Goal: Obtain resource: Download file/media

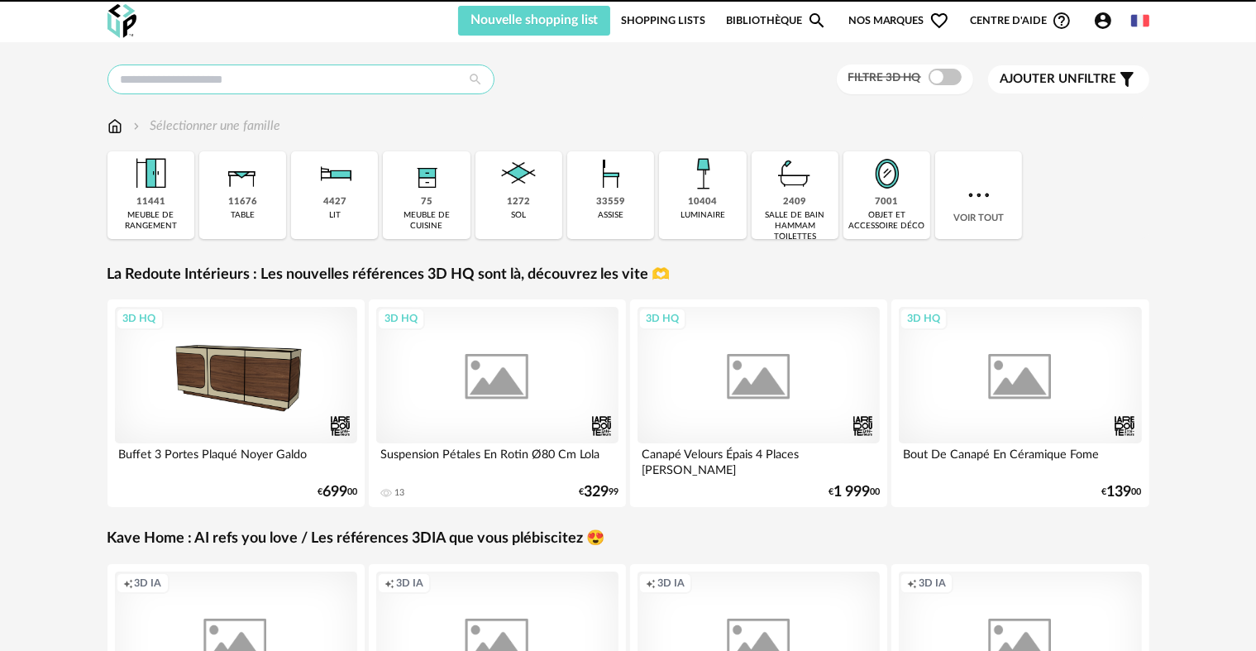
click at [327, 79] on input "text" at bounding box center [300, 79] width 387 height 30
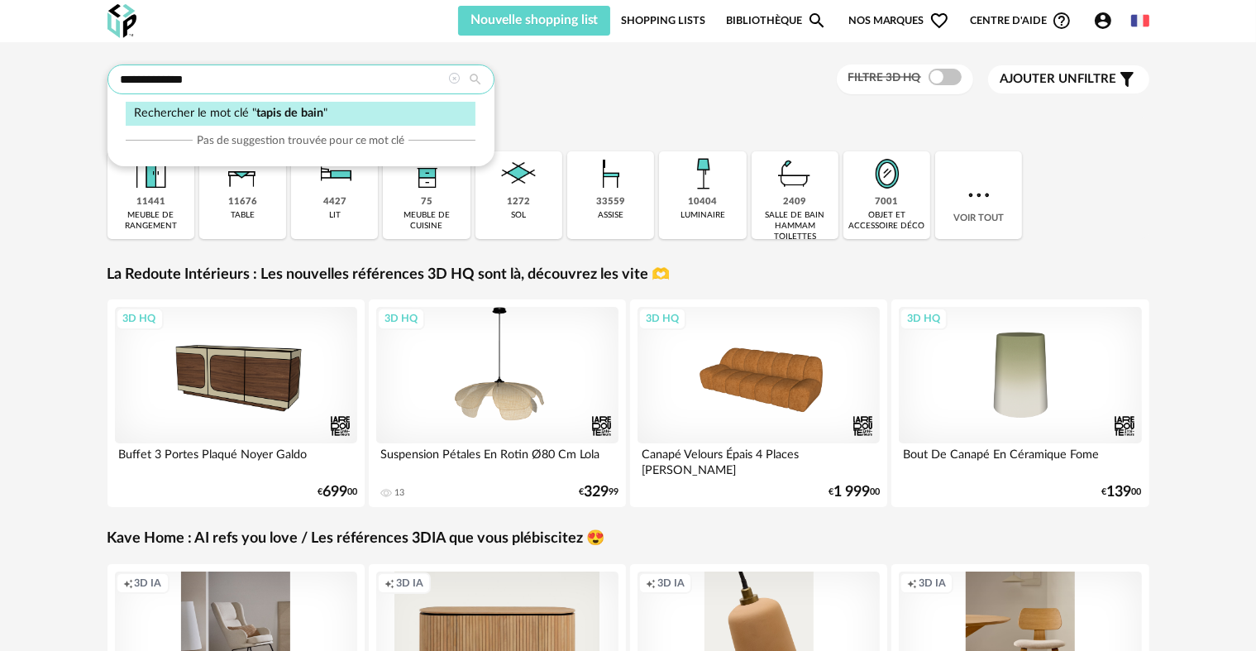
type input "**********"
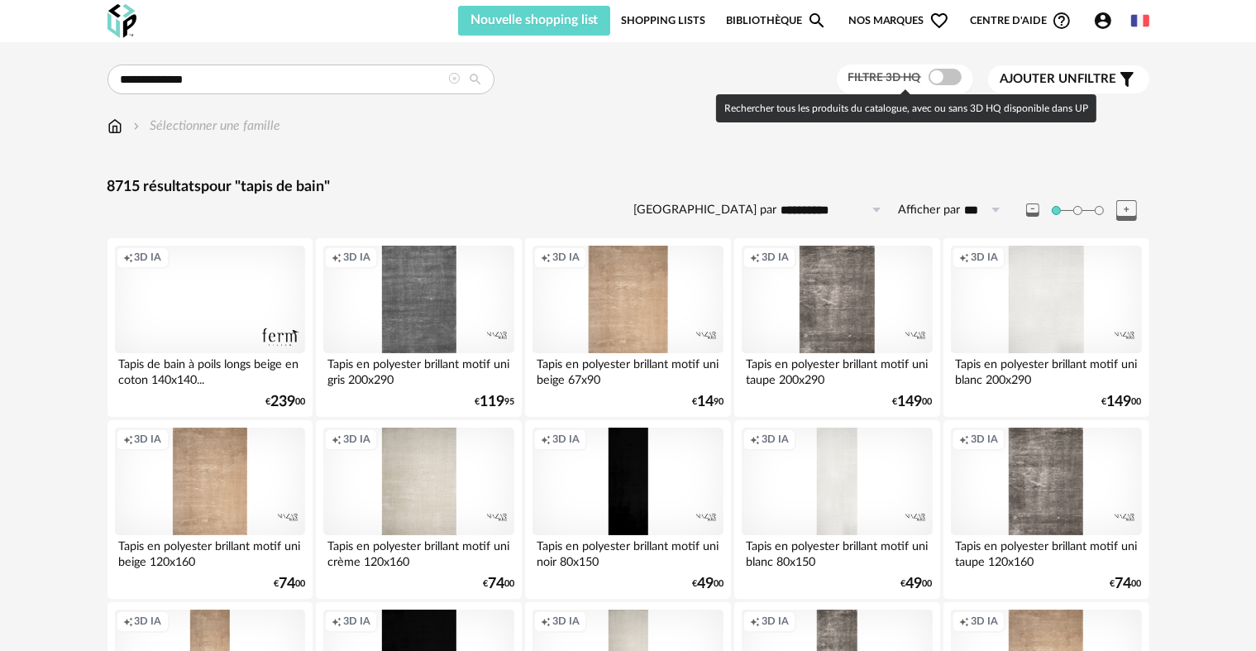
click at [951, 71] on span at bounding box center [945, 77] width 33 height 17
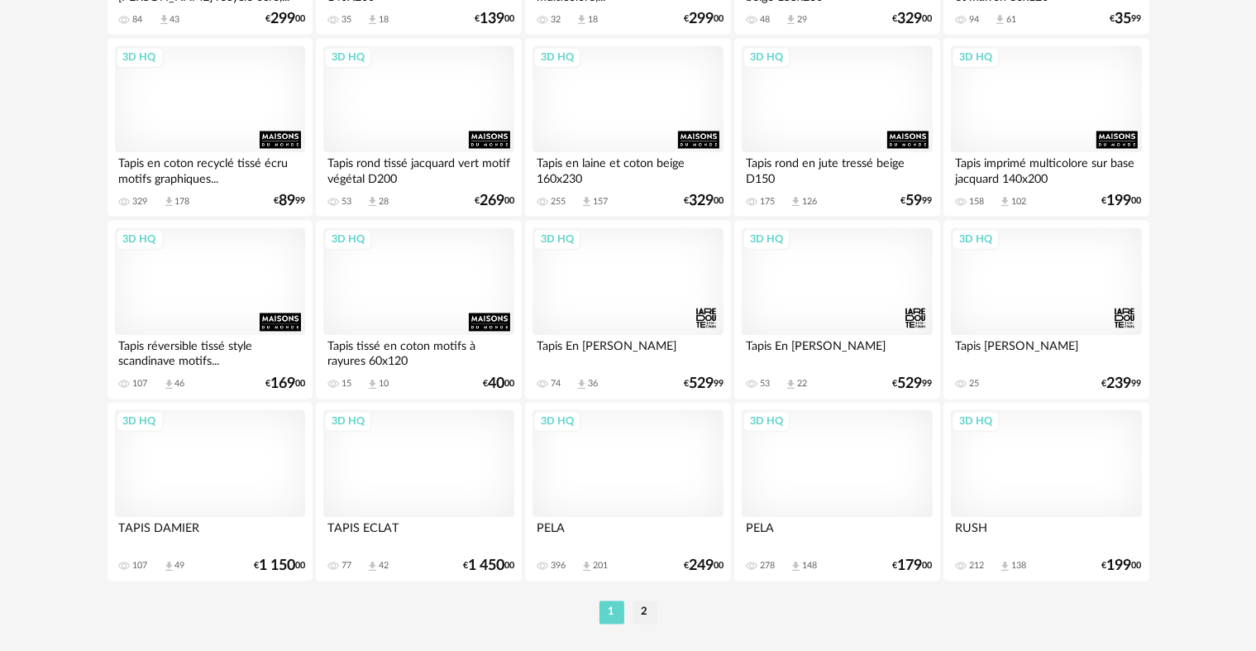
scroll to position [3335, 0]
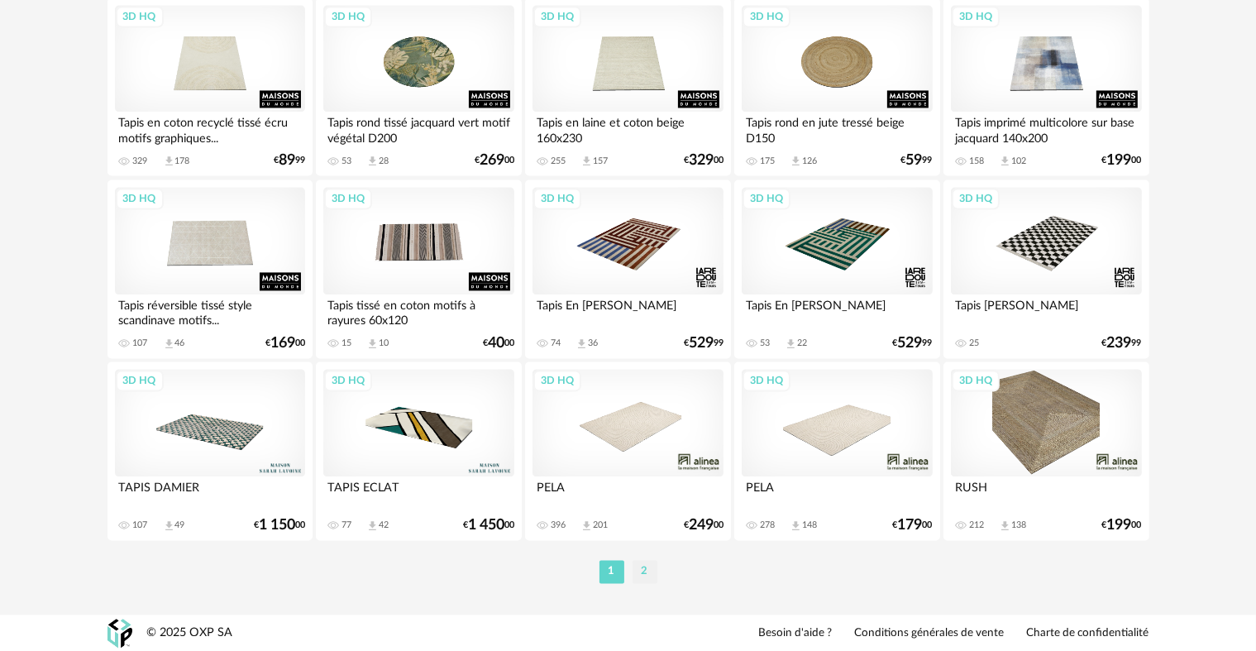
click at [633, 563] on li "2" at bounding box center [645, 571] width 25 height 23
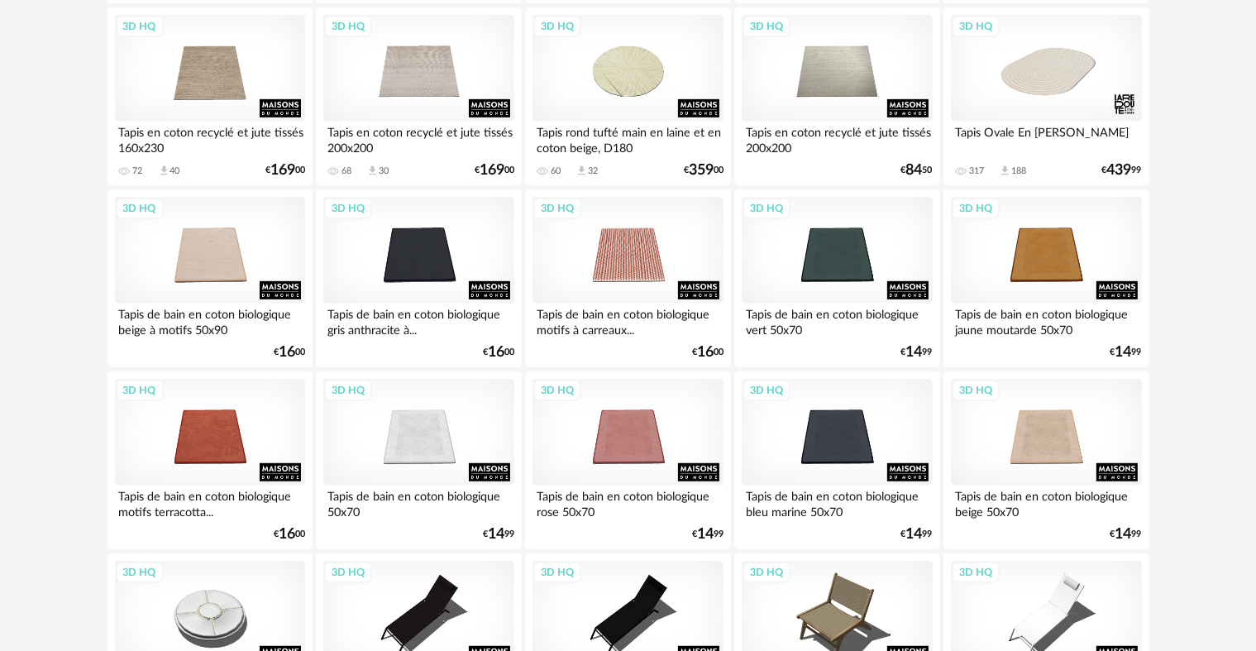
scroll to position [827, 0]
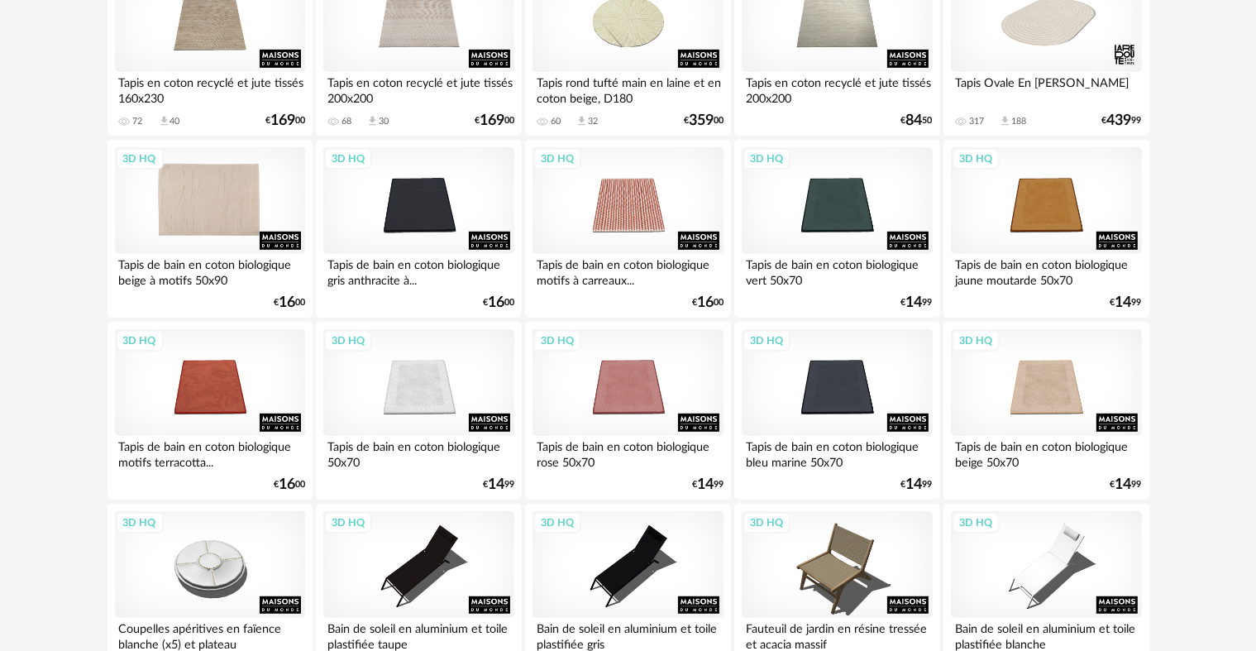
click at [179, 212] on div "3D HQ" at bounding box center [210, 200] width 190 height 107
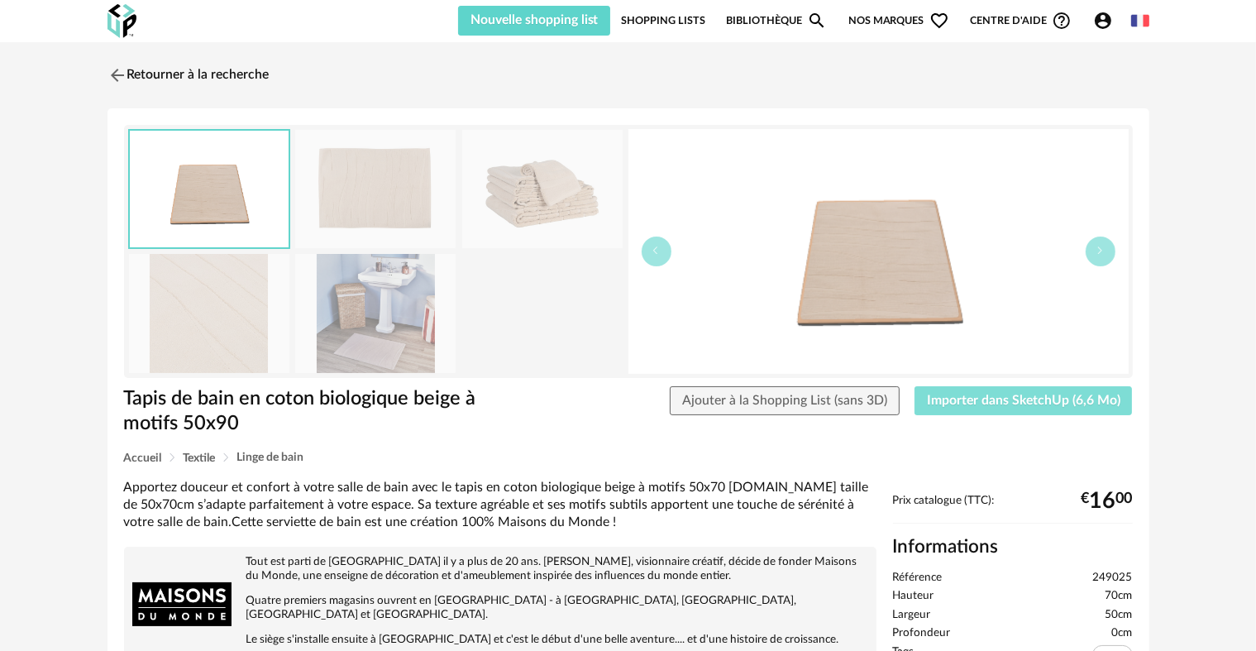
click at [978, 397] on span "Importer dans SketchUp (6,6 Mo)" at bounding box center [1023, 400] width 193 height 13
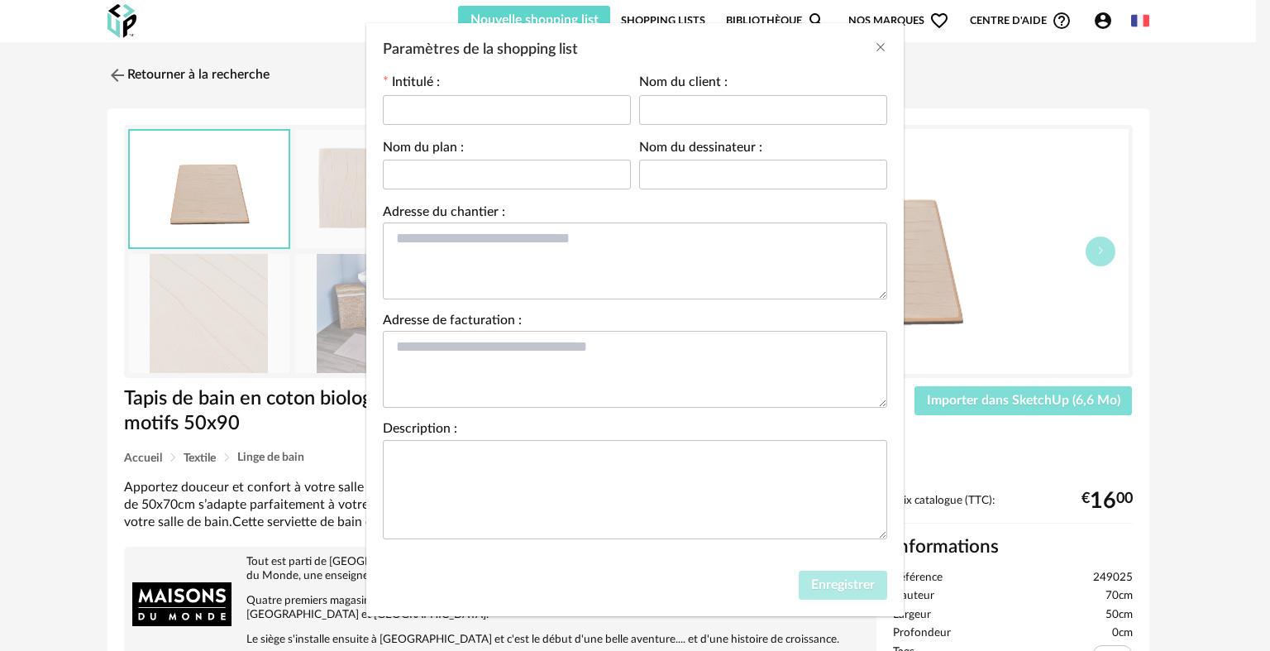
scroll to position [79, 0]
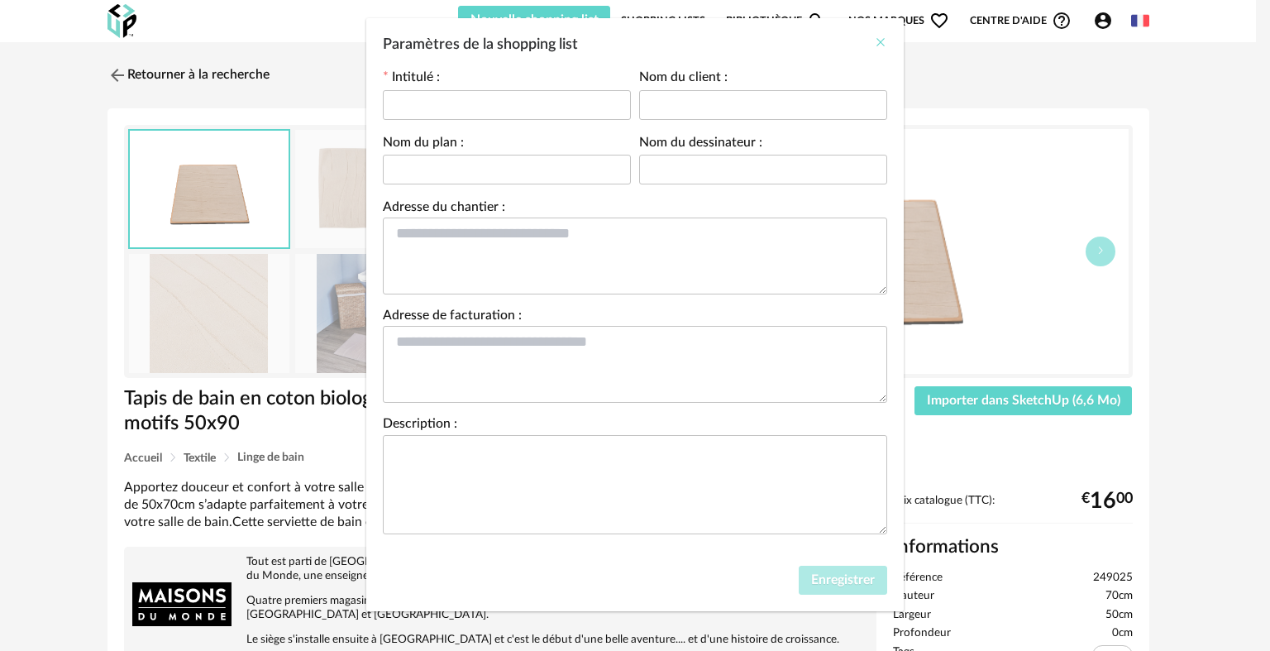
click at [874, 39] on icon "Close" at bounding box center [880, 42] width 13 height 13
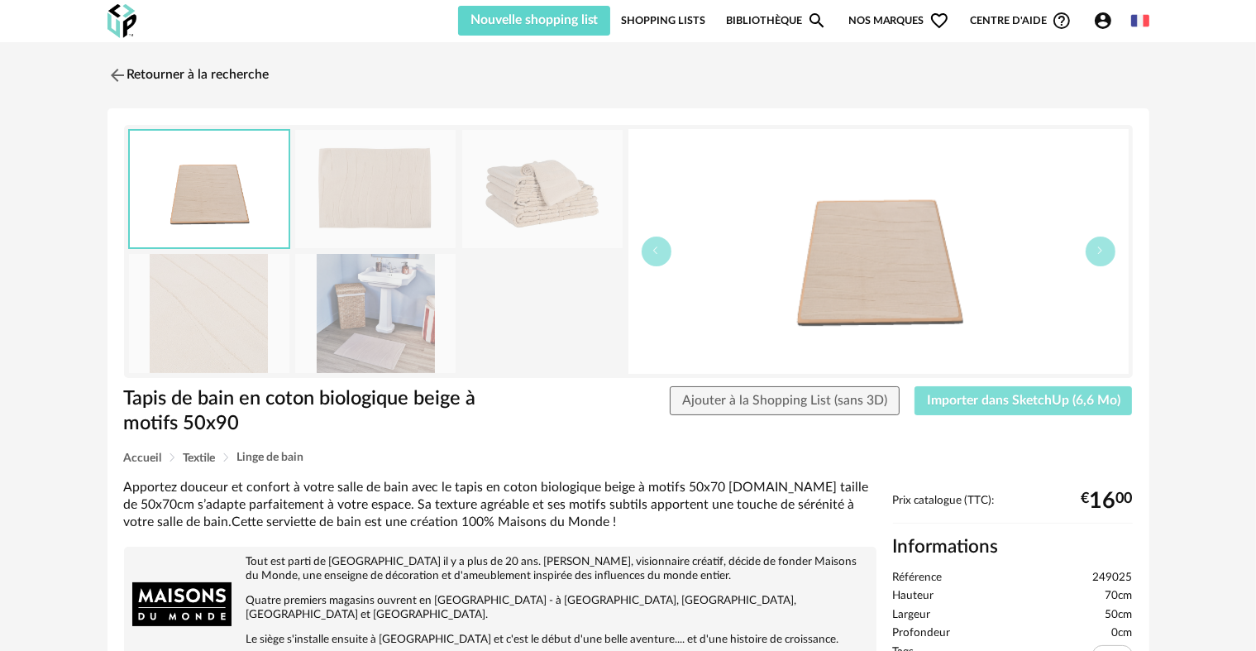
click at [944, 402] on span "Importer dans SketchUp (6,6 Mo)" at bounding box center [1023, 400] width 193 height 13
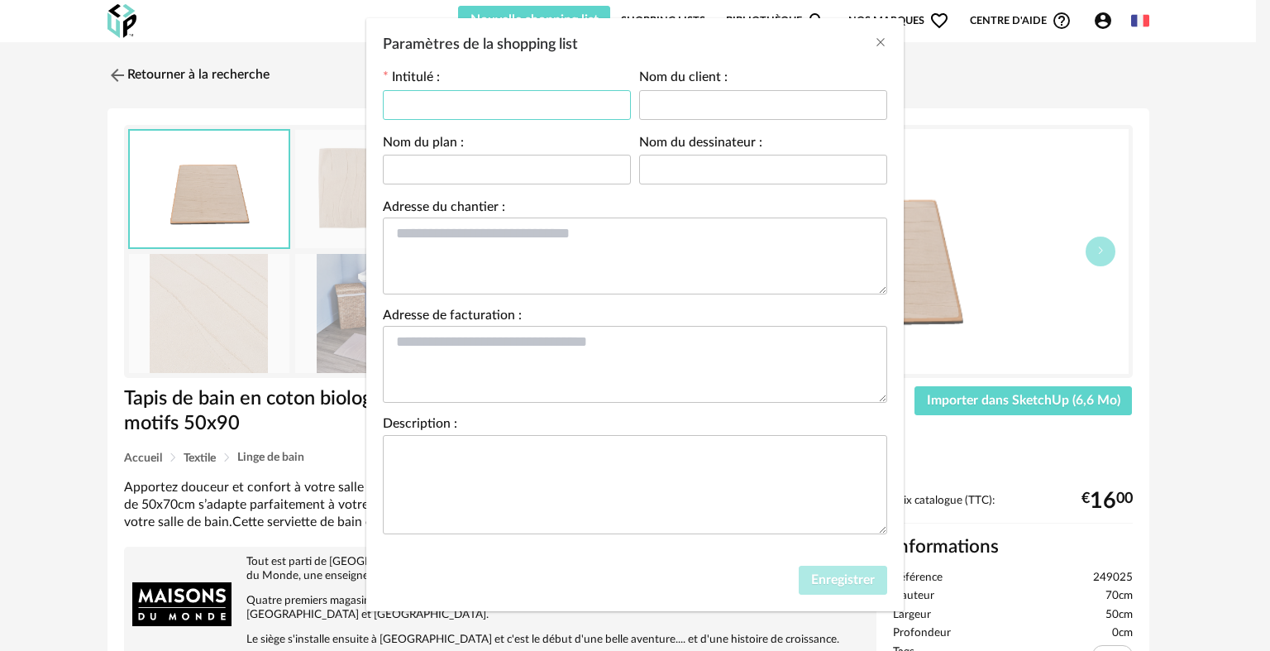
click at [463, 112] on input "Paramètres de la shopping list" at bounding box center [507, 105] width 248 height 30
type input "*******"
click at [808, 585] on button "Enregistrer" at bounding box center [843, 581] width 88 height 30
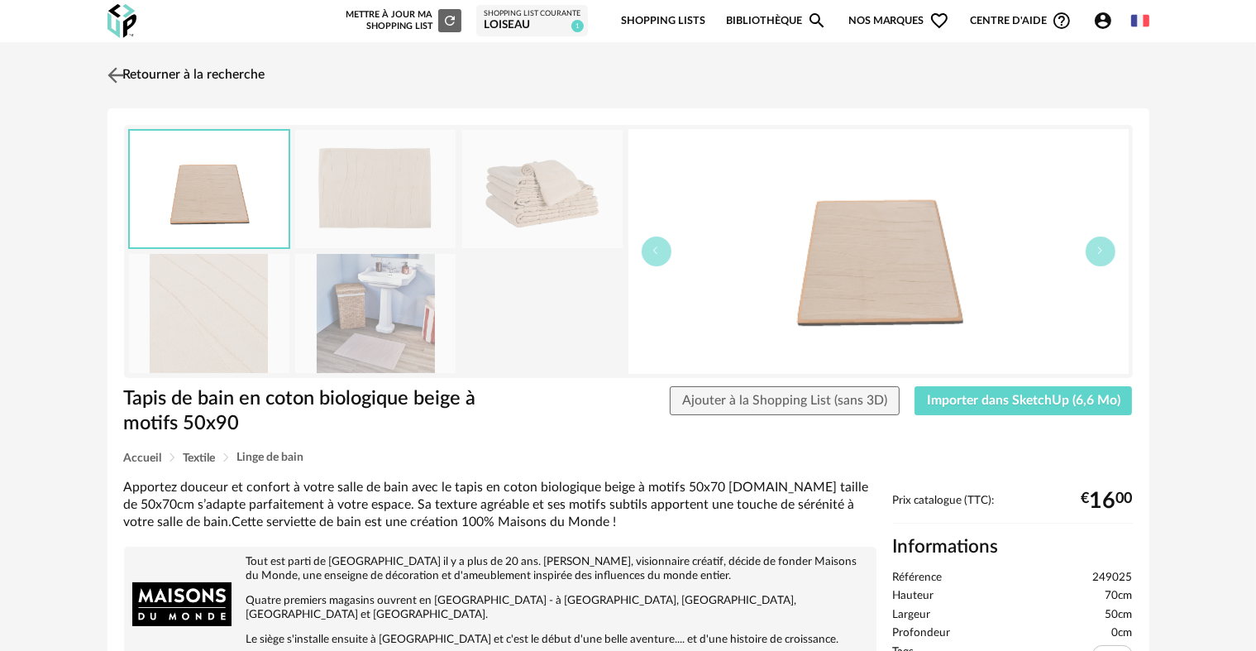
click at [125, 74] on img at bounding box center [115, 75] width 24 height 24
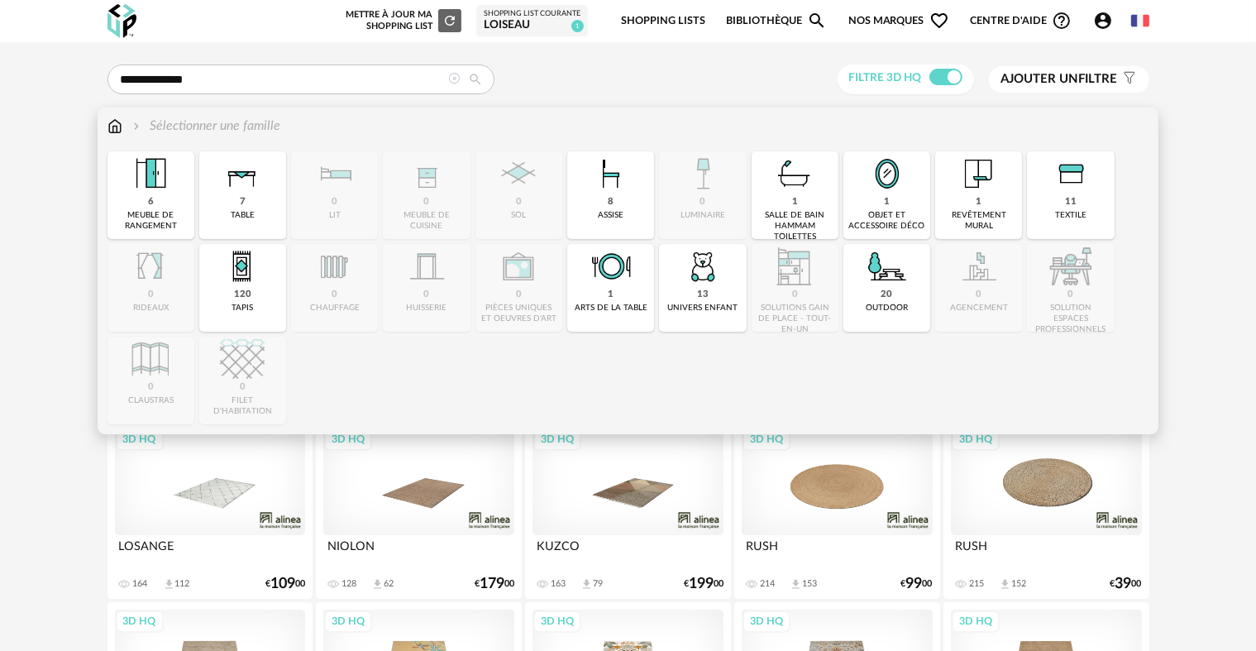
click at [113, 123] on img at bounding box center [114, 126] width 15 height 19
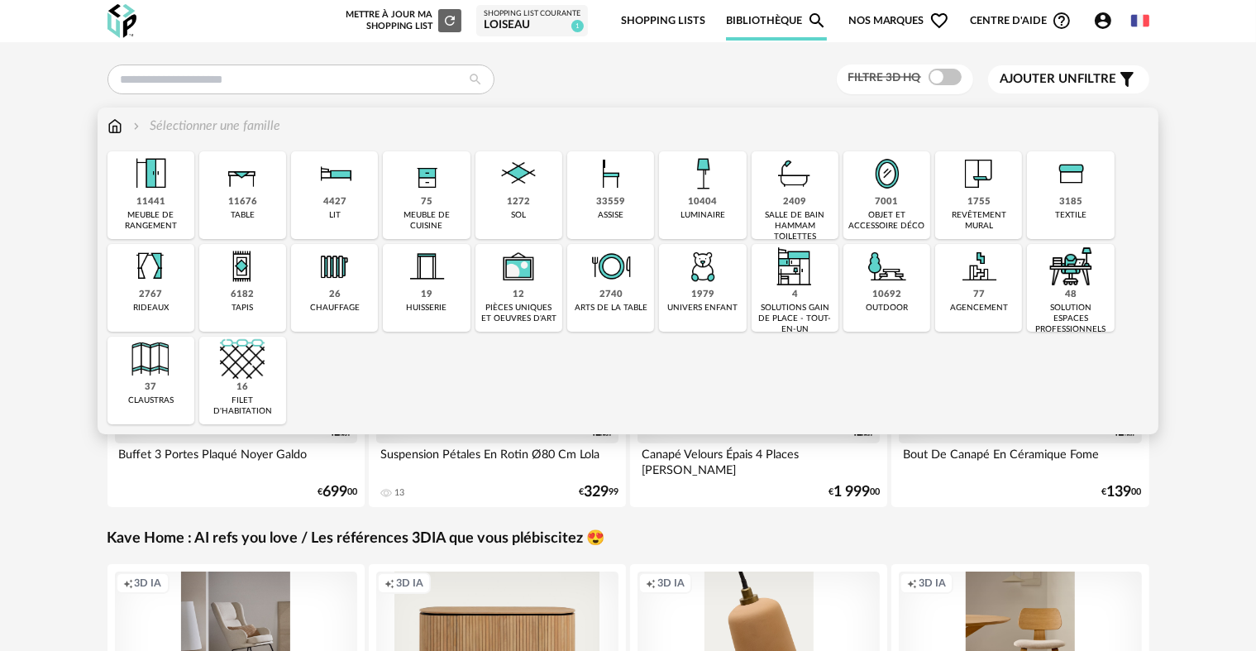
click at [803, 203] on div "2409" at bounding box center [794, 202] width 23 height 12
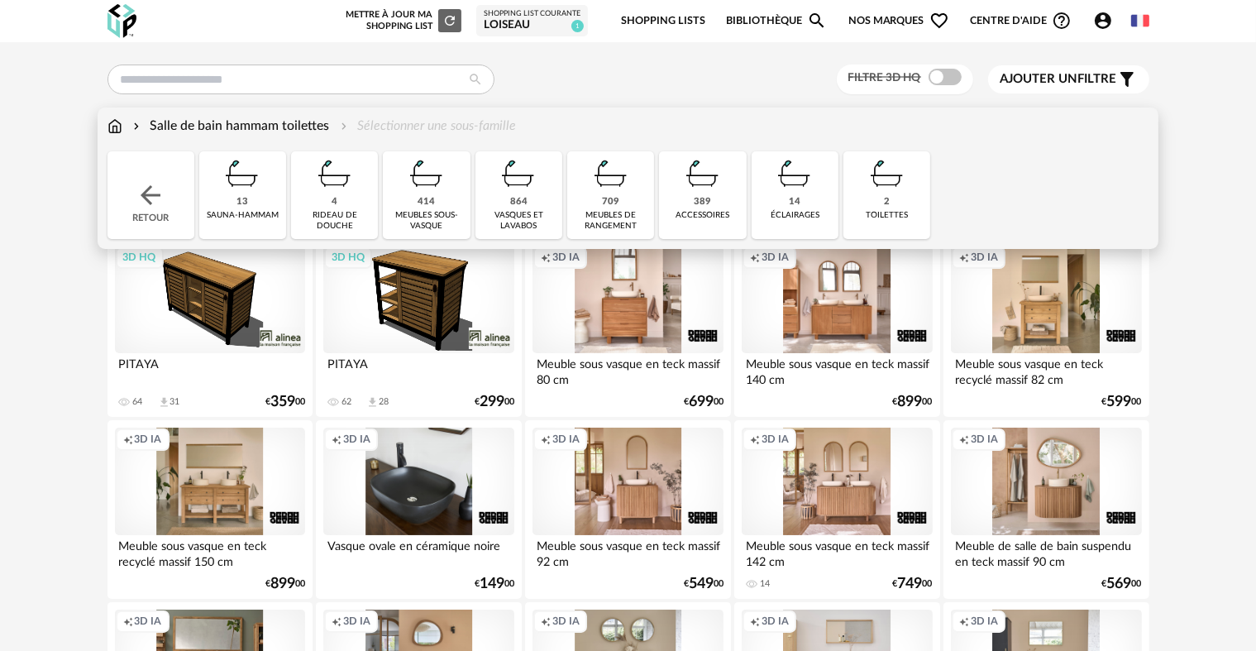
click at [718, 194] on img at bounding box center [703, 173] width 45 height 45
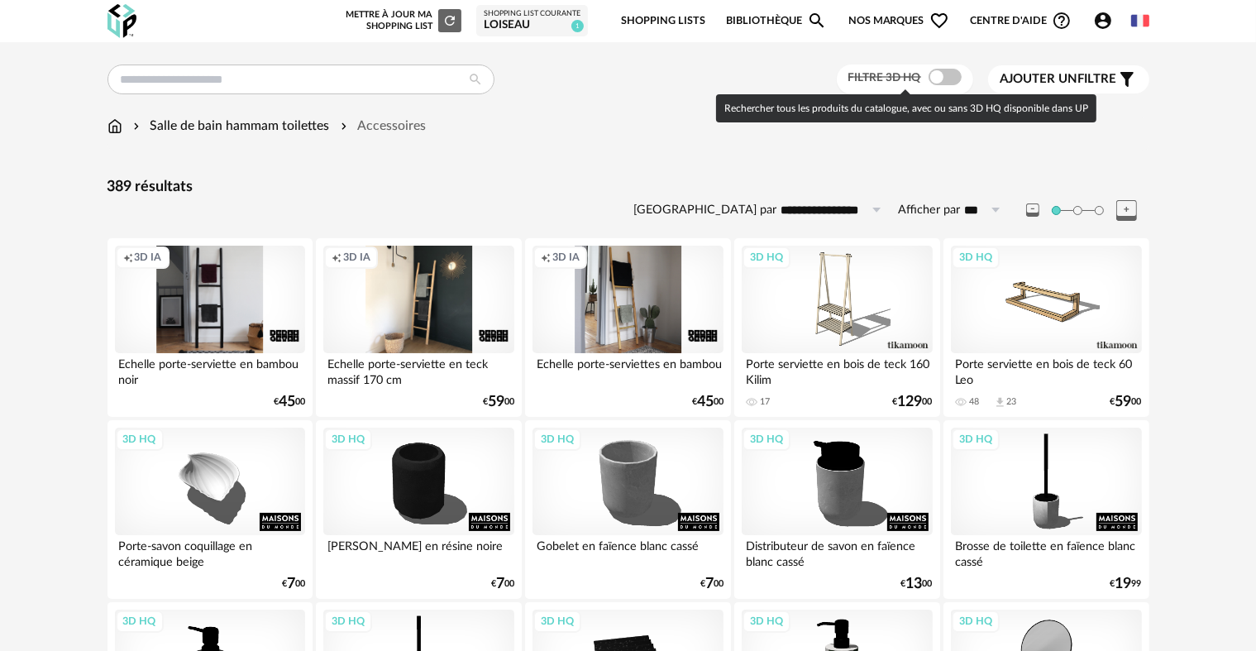
click at [946, 77] on span at bounding box center [945, 77] width 33 height 17
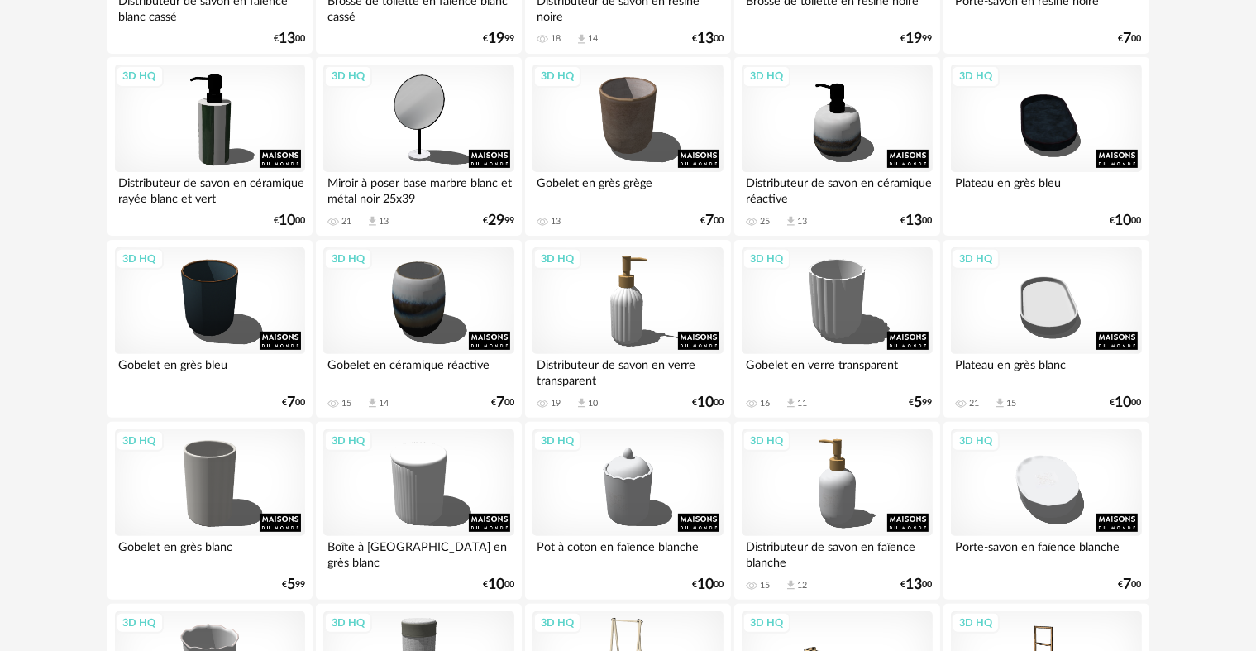
scroll to position [415, 0]
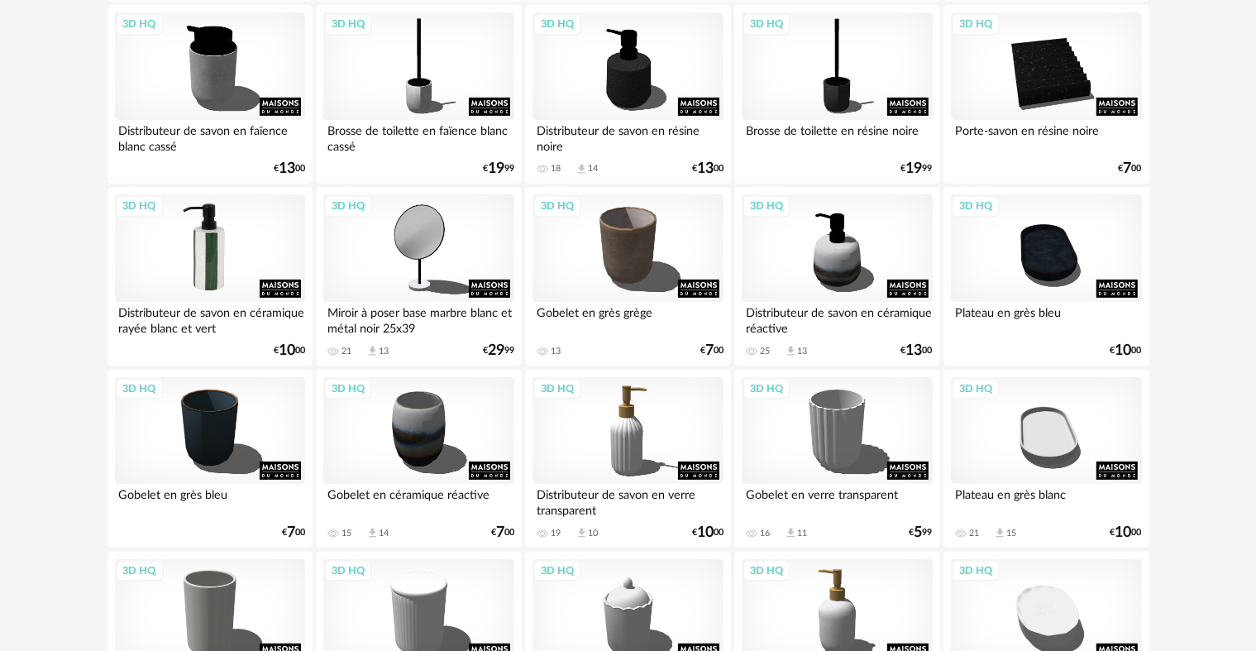
click at [219, 236] on div "3D HQ" at bounding box center [210, 247] width 190 height 107
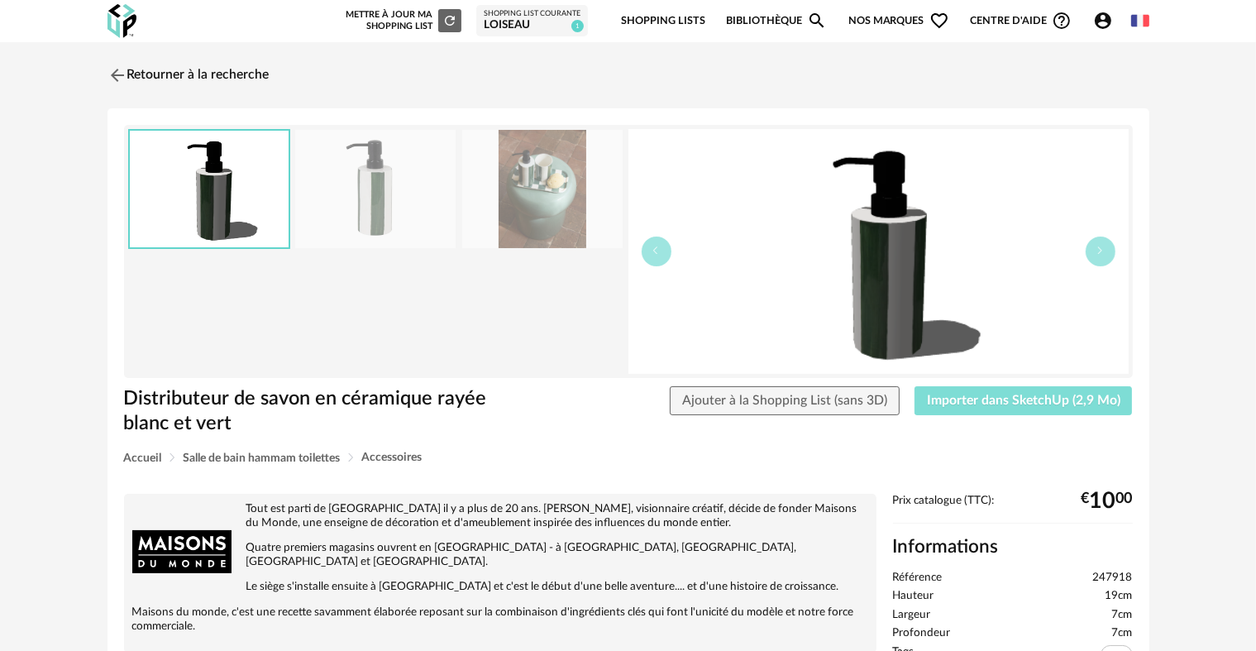
click at [969, 389] on button "Importer dans SketchUp (2,9 Mo)" at bounding box center [1024, 401] width 218 height 30
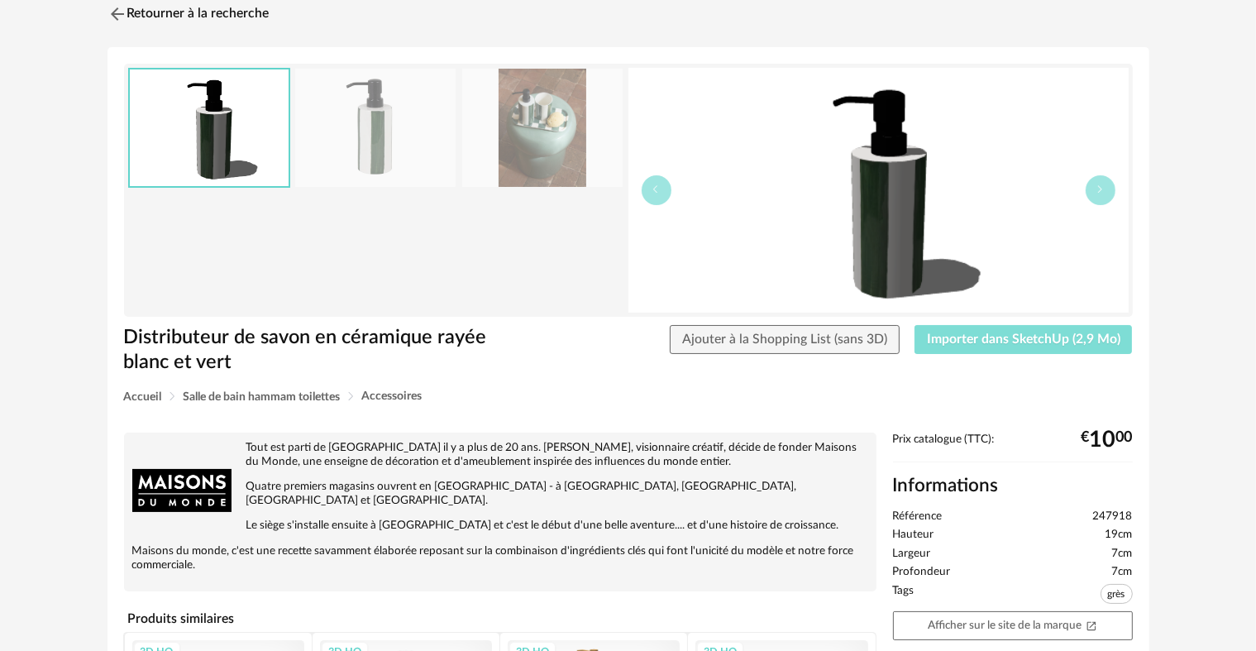
scroll to position [46, 0]
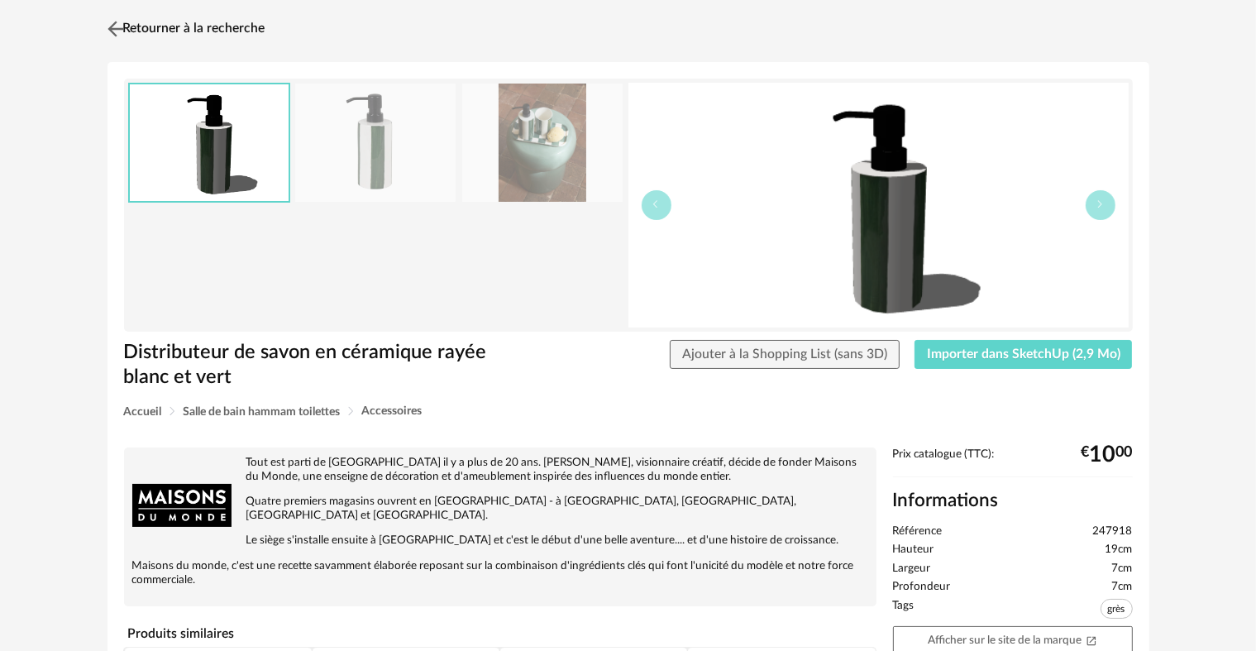
click at [110, 19] on img at bounding box center [115, 29] width 24 height 24
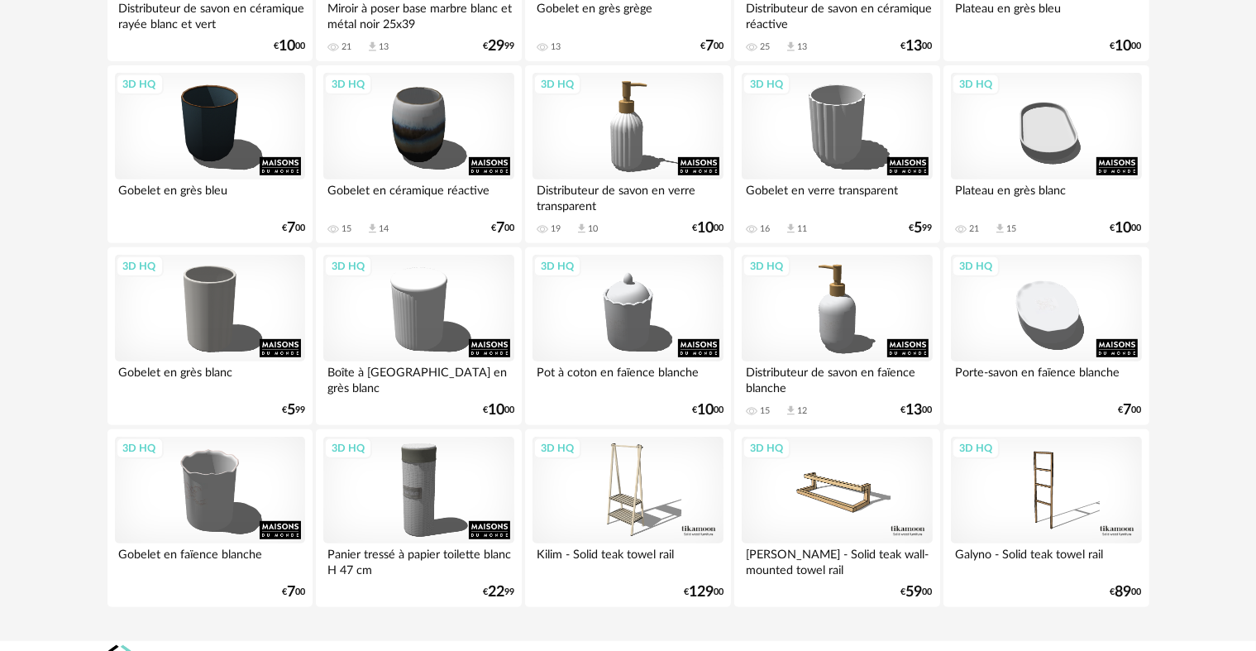
scroll to position [746, 0]
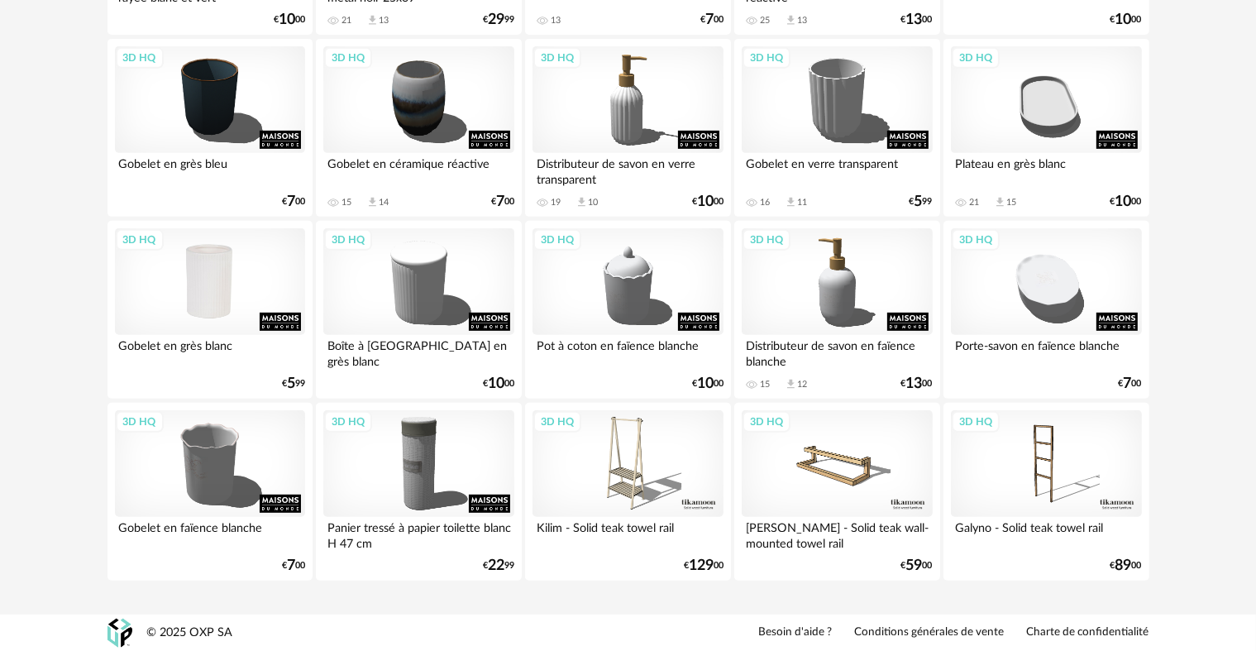
click at [215, 284] on div "3D HQ" at bounding box center [210, 281] width 190 height 107
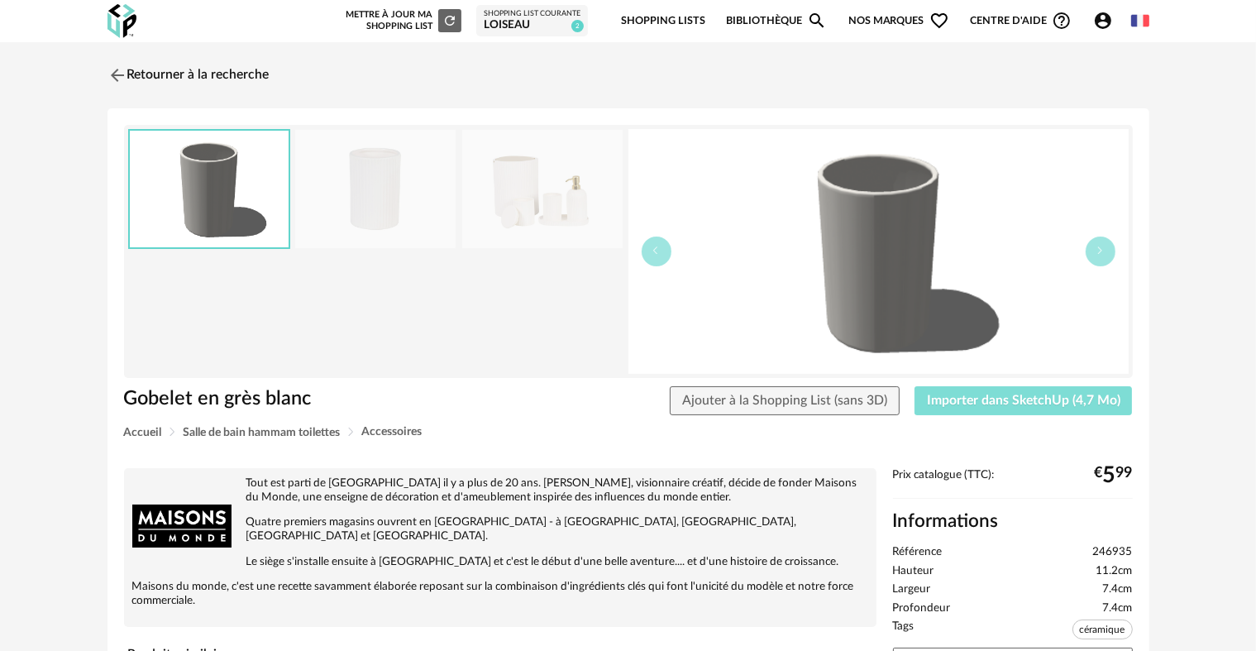
click at [999, 407] on button "Importer dans SketchUp (4,7 Mo)" at bounding box center [1024, 401] width 218 height 30
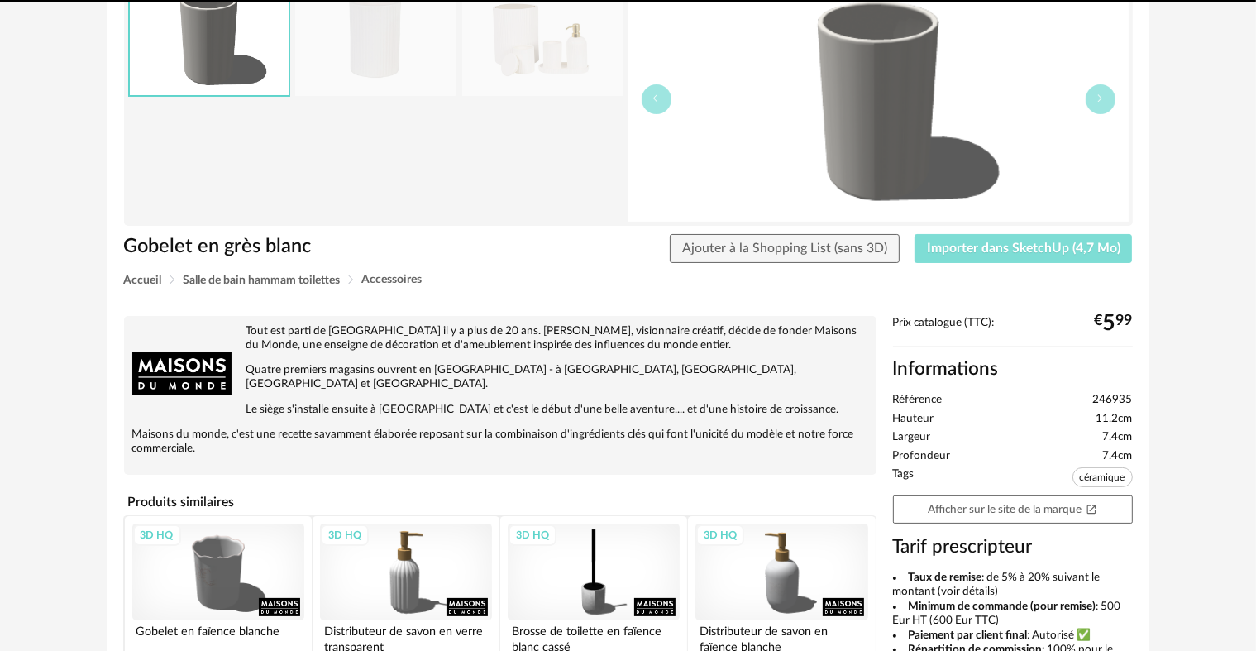
scroll to position [517, 0]
